Goal: Information Seeking & Learning: Find specific fact

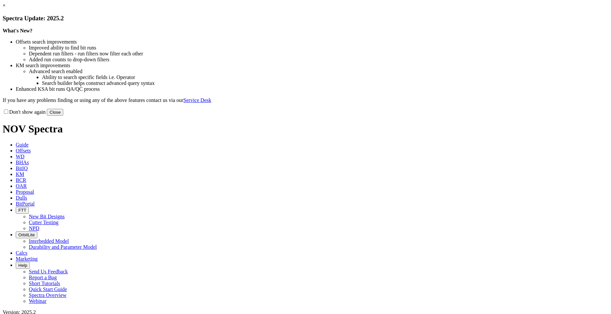
click at [63, 116] on button "Close" at bounding box center [55, 112] width 16 height 7
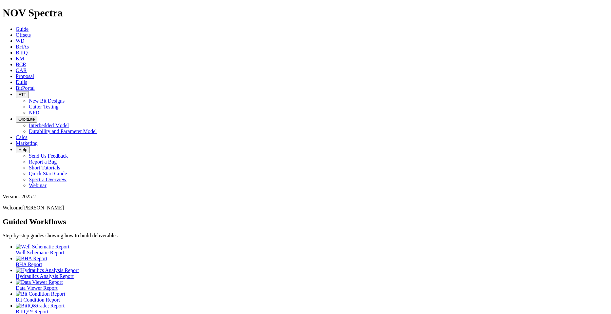
click at [26, 62] on span "BCR" at bounding box center [21, 65] width 10 height 6
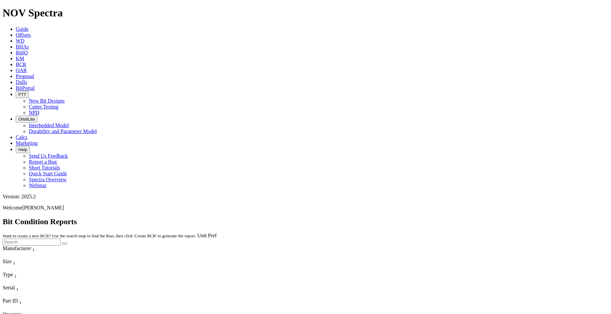
click at [61, 239] on input "text" at bounding box center [32, 242] width 58 height 7
type input "A322261"
click at [67, 243] on button "submit" at bounding box center [64, 244] width 5 height 2
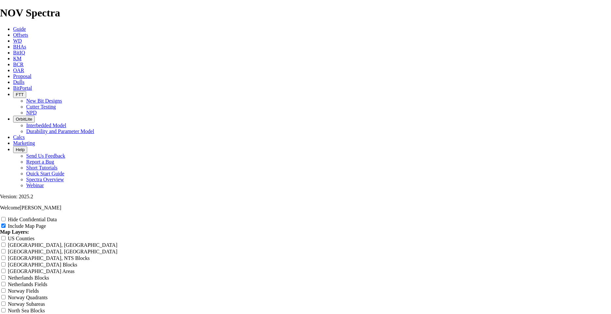
scroll to position [852, 0]
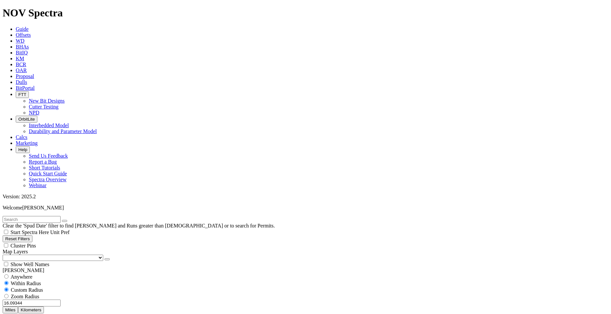
scroll to position [557, 0]
